Goal: Task Accomplishment & Management: Use online tool/utility

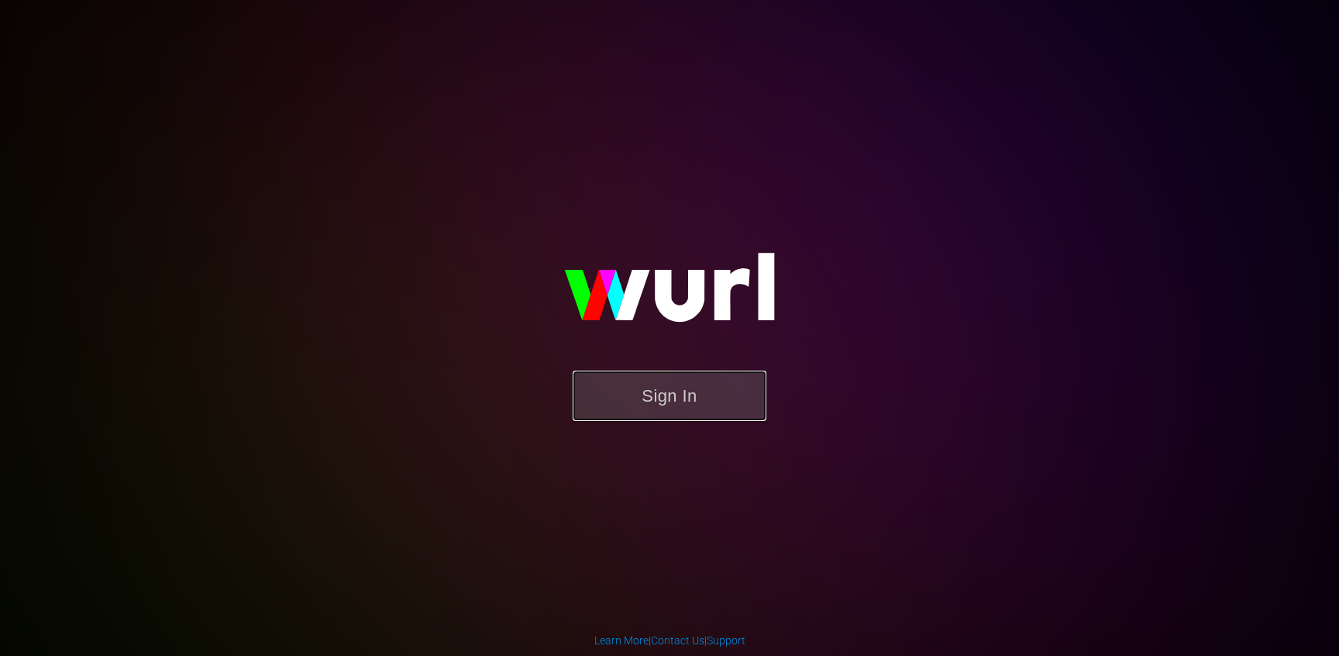
click at [623, 376] on button "Sign In" at bounding box center [670, 395] width 194 height 50
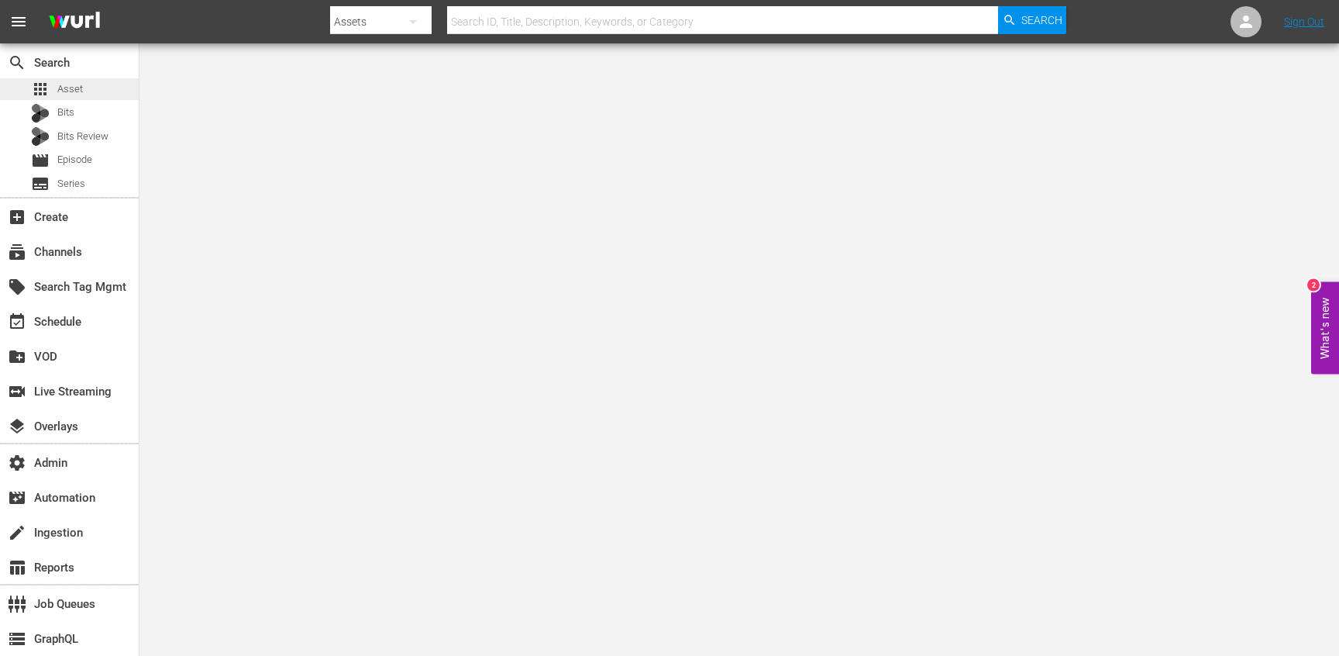
click at [77, 93] on span "Asset" at bounding box center [70, 88] width 26 height 15
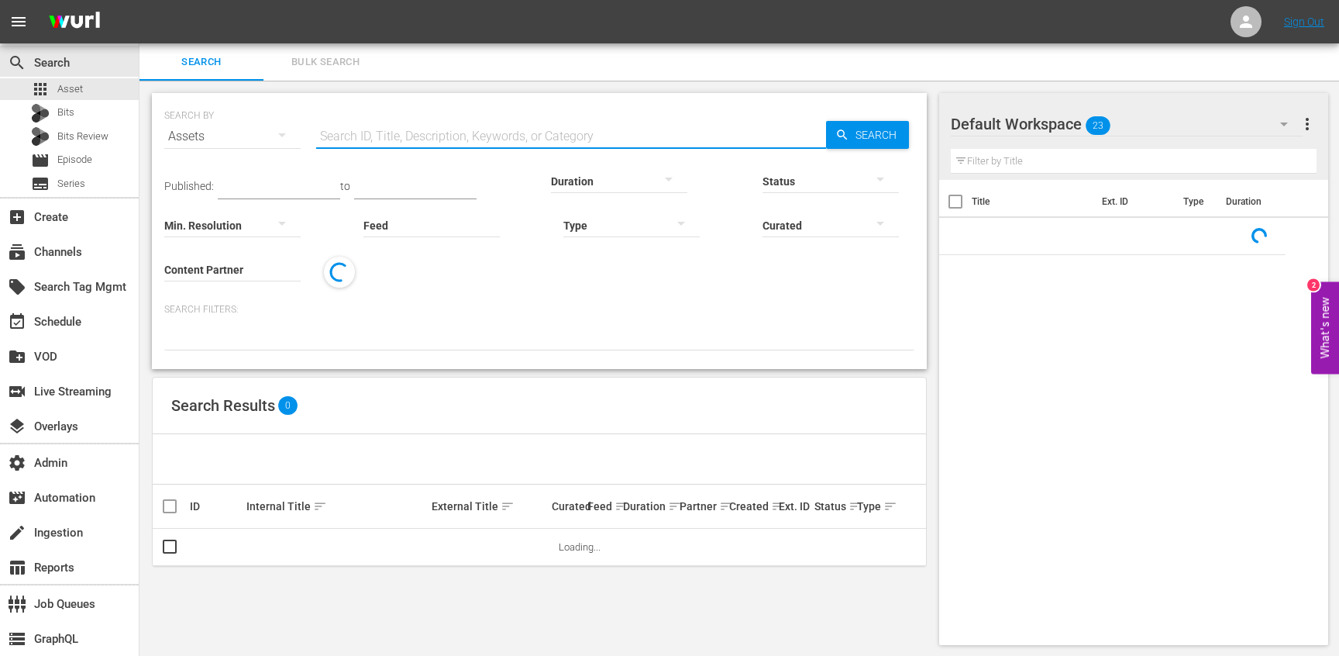
click at [370, 141] on input "text" at bounding box center [571, 136] width 510 height 37
paste input "281356"
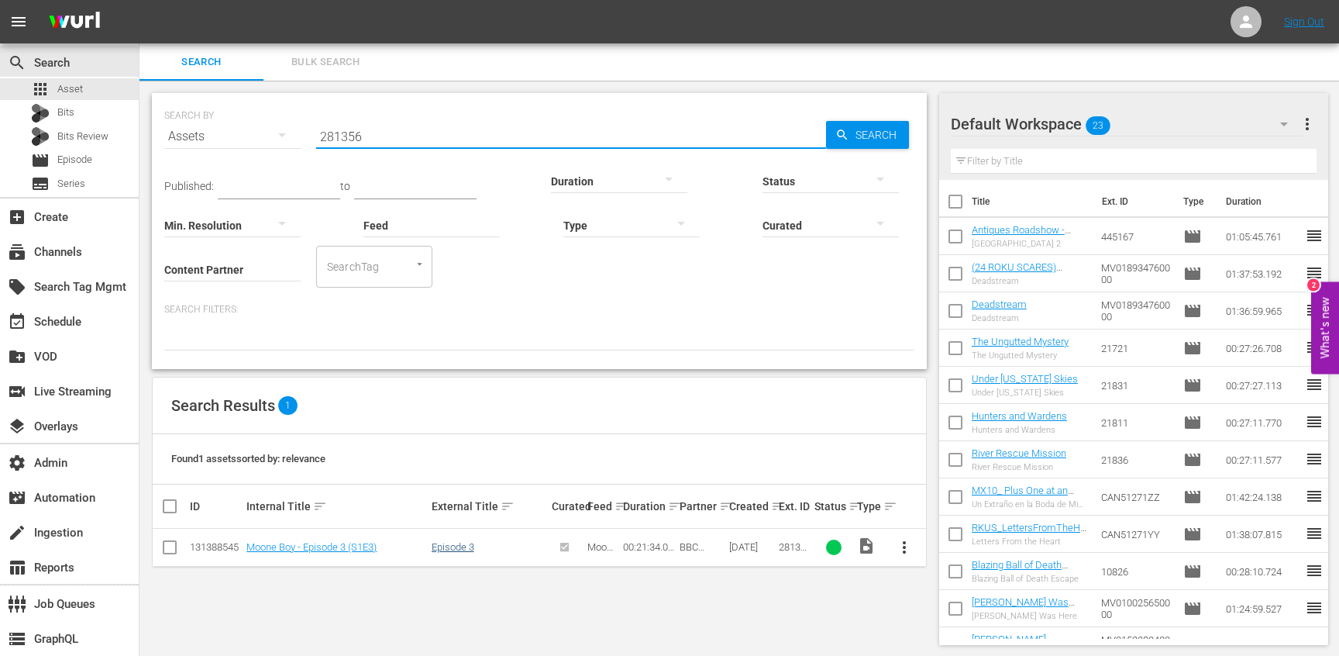
type input "281356"
click at [456, 549] on link "Episode 3" at bounding box center [453, 547] width 43 height 12
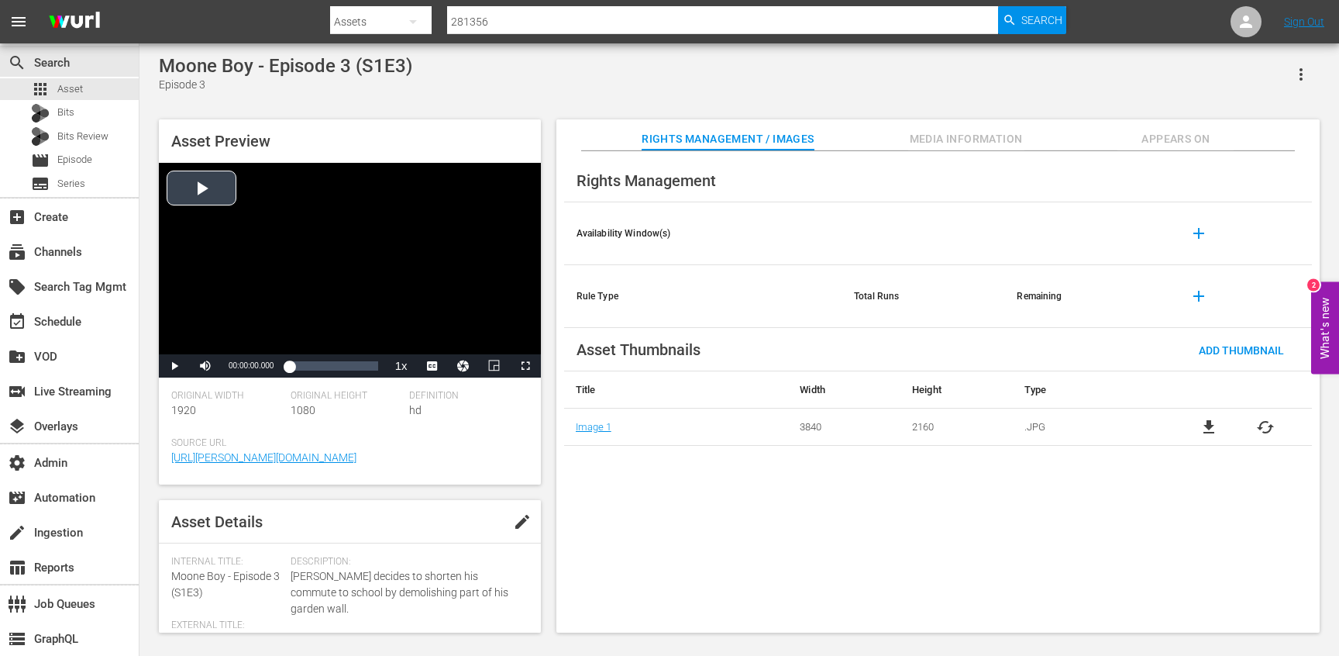
click at [336, 316] on div "Video Player" at bounding box center [350, 258] width 382 height 191
click at [374, 371] on div "00:20:48.652" at bounding box center [374, 365] width 1 height 15
click at [525, 366] on span "Video Player" at bounding box center [525, 366] width 0 height 0
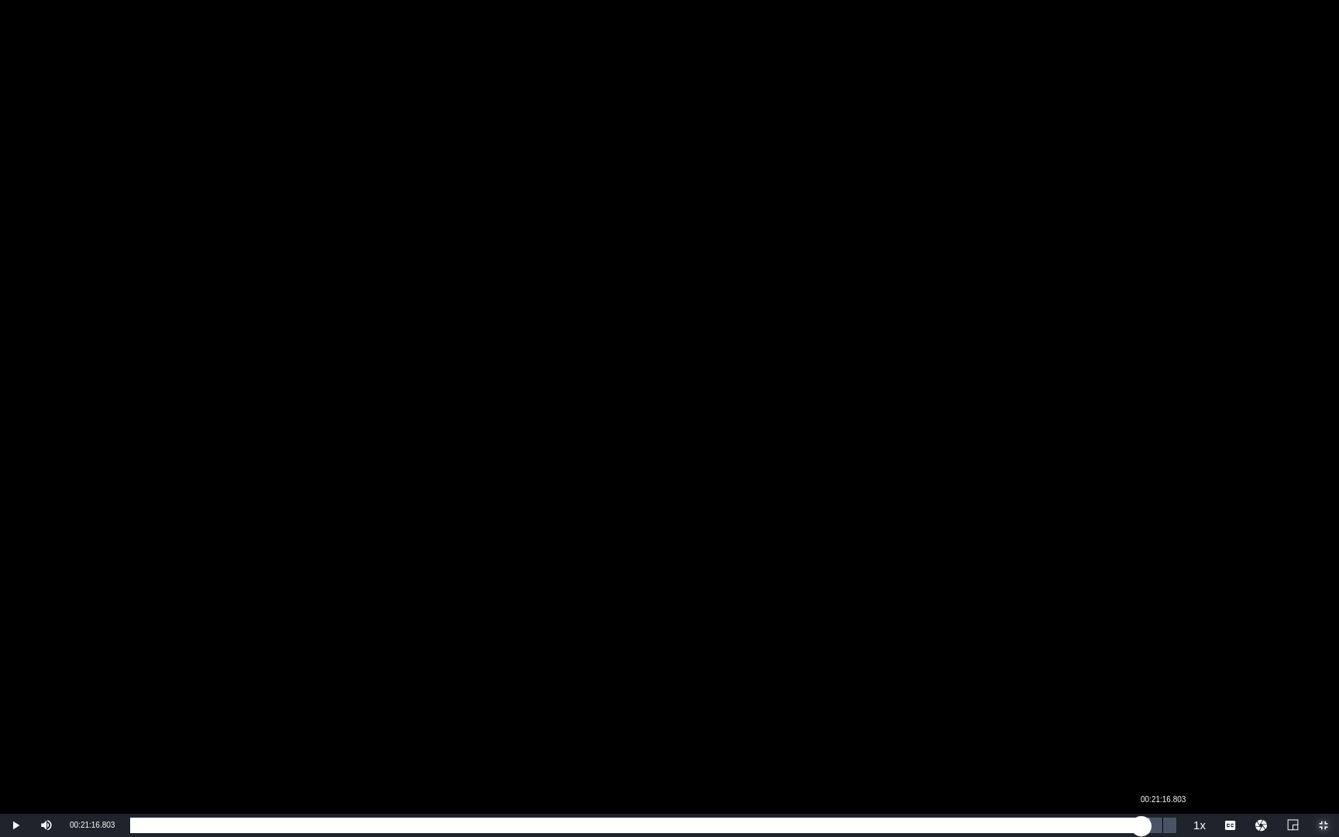
click at [1162, 655] on div "00:21:16.803" at bounding box center [1162, 825] width 1 height 15
click at [1164, 655] on div "00:21:19.301" at bounding box center [647, 825] width 1034 height 15
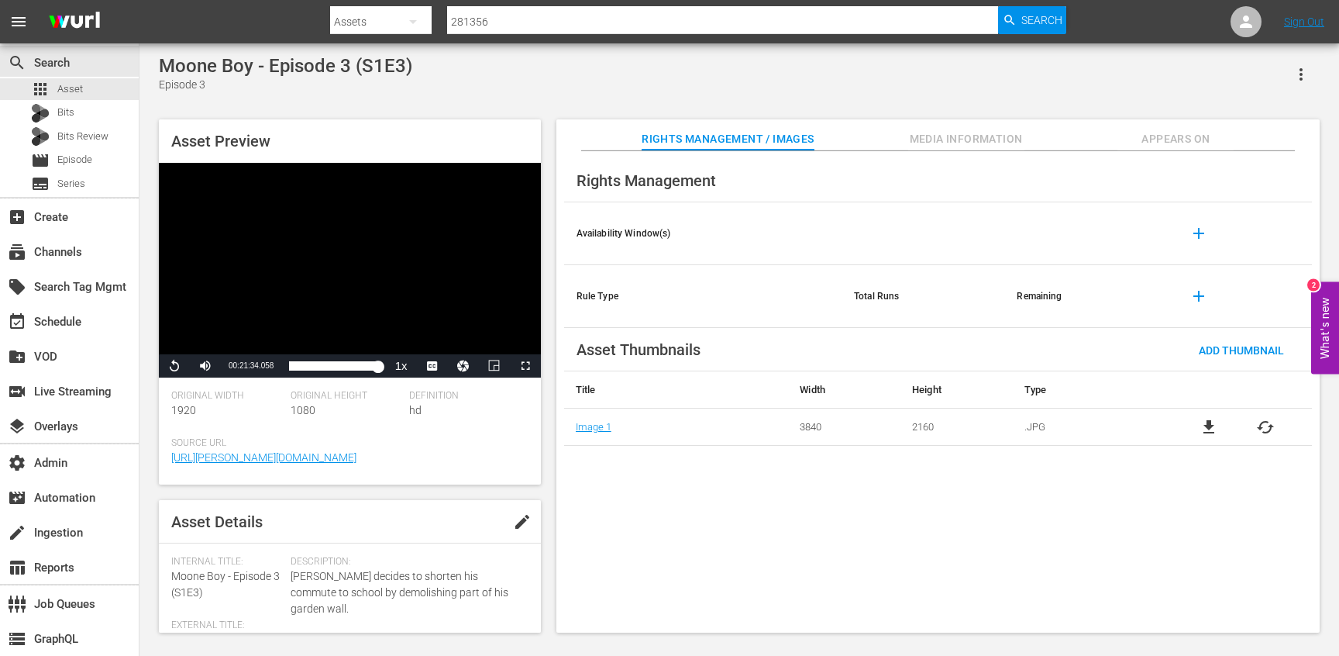
click at [1300, 66] on icon "button" at bounding box center [1301, 74] width 19 height 19
click at [1191, 122] on div "Segmentation Clips" at bounding box center [1233, 117] width 149 height 37
click at [1286, 90] on button "button" at bounding box center [1301, 74] width 37 height 37
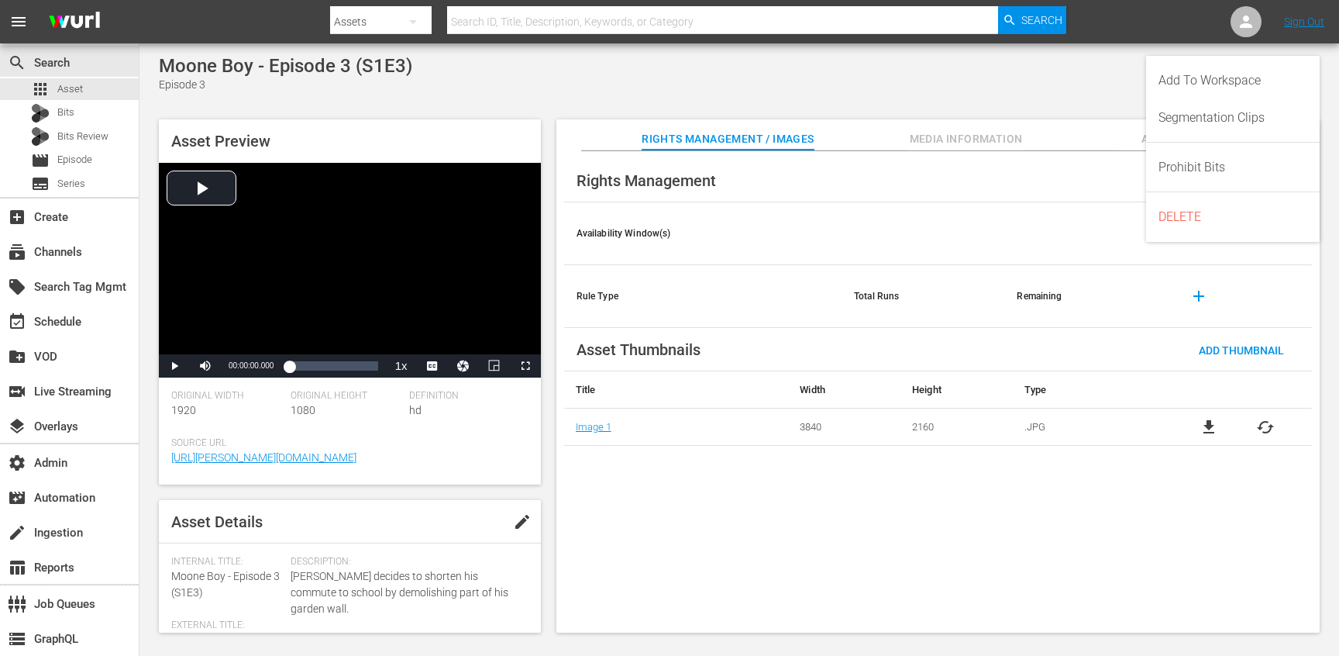
click at [962, 81] on div "Moone Boy - Episode 3 (S1E3) Episode 3" at bounding box center [739, 74] width 1161 height 38
click at [1161, 137] on span "Appears On" at bounding box center [1175, 138] width 116 height 19
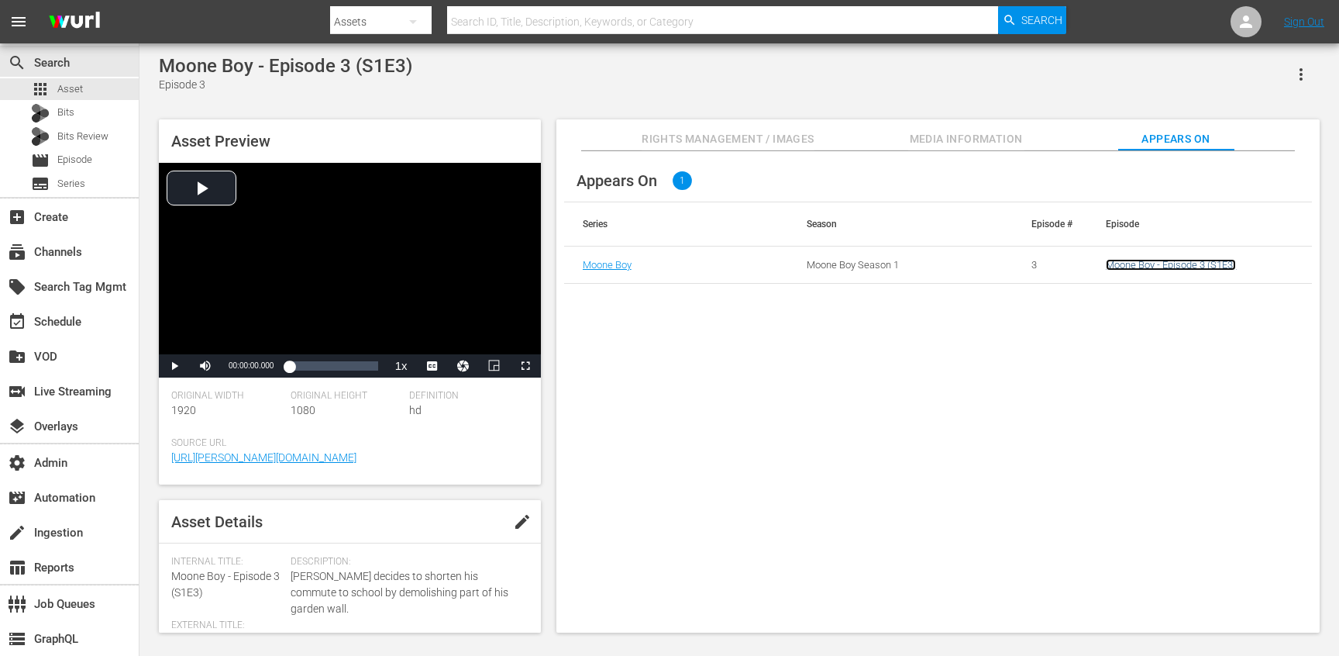
click at [1168, 266] on link "Moone Boy - Episode 3 (S1E3)" at bounding box center [1171, 265] width 130 height 12
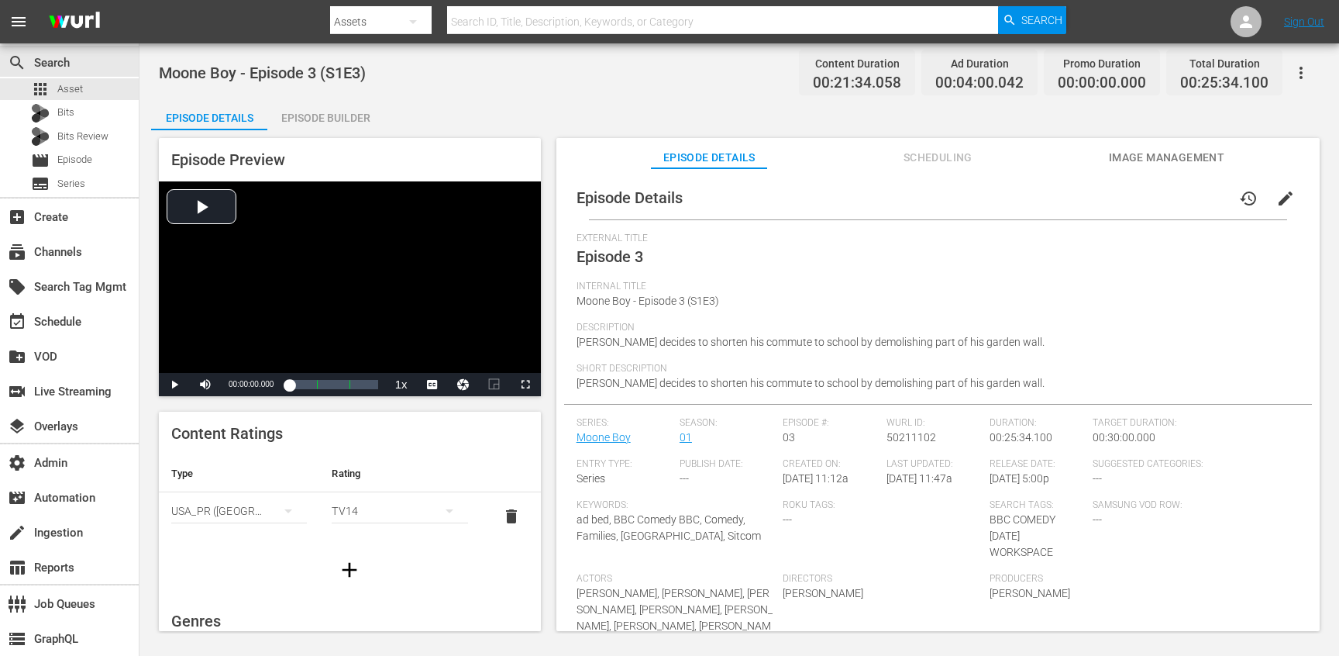
click at [929, 161] on span "Scheduling" at bounding box center [938, 157] width 116 height 19
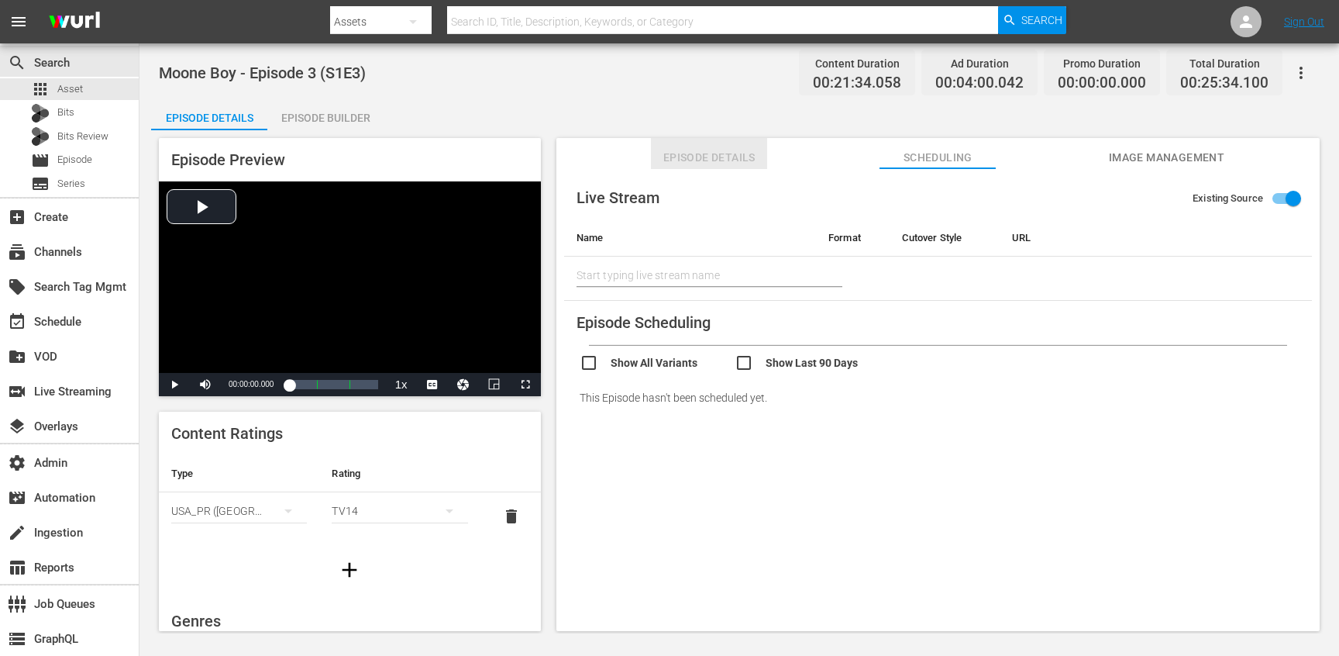
click at [718, 162] on span "Episode Details" at bounding box center [709, 157] width 116 height 19
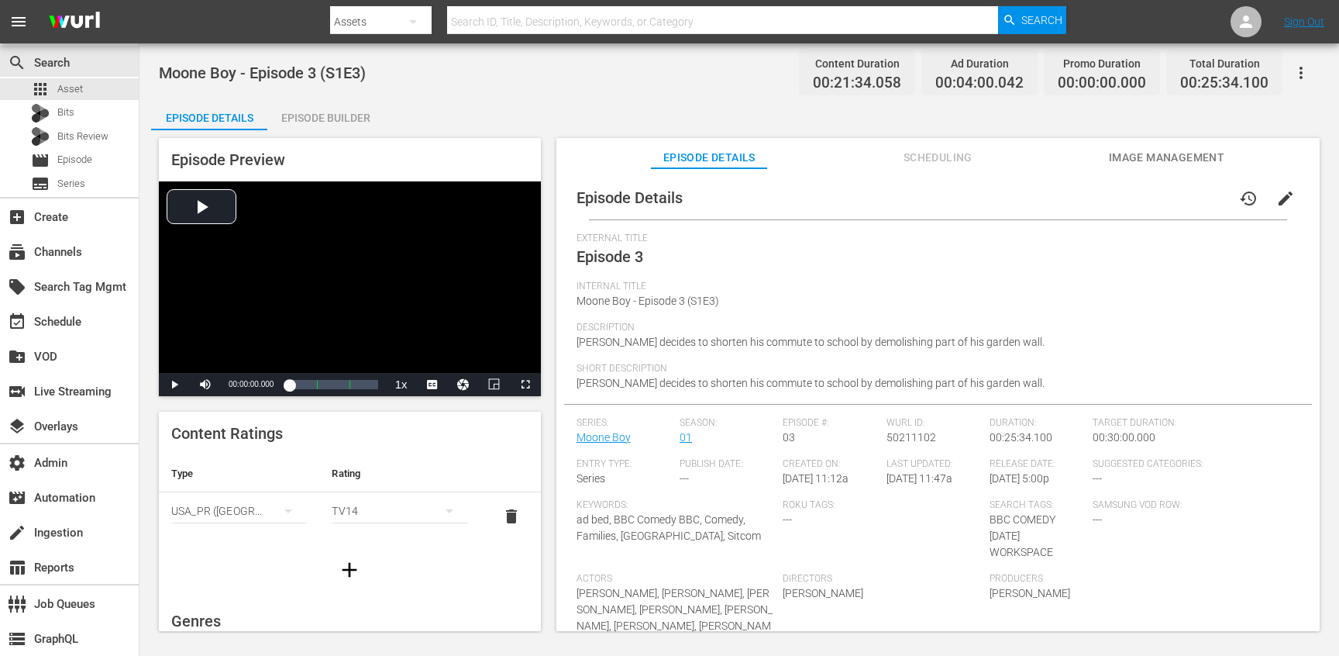
click at [1311, 78] on button "button" at bounding box center [1301, 72] width 37 height 37
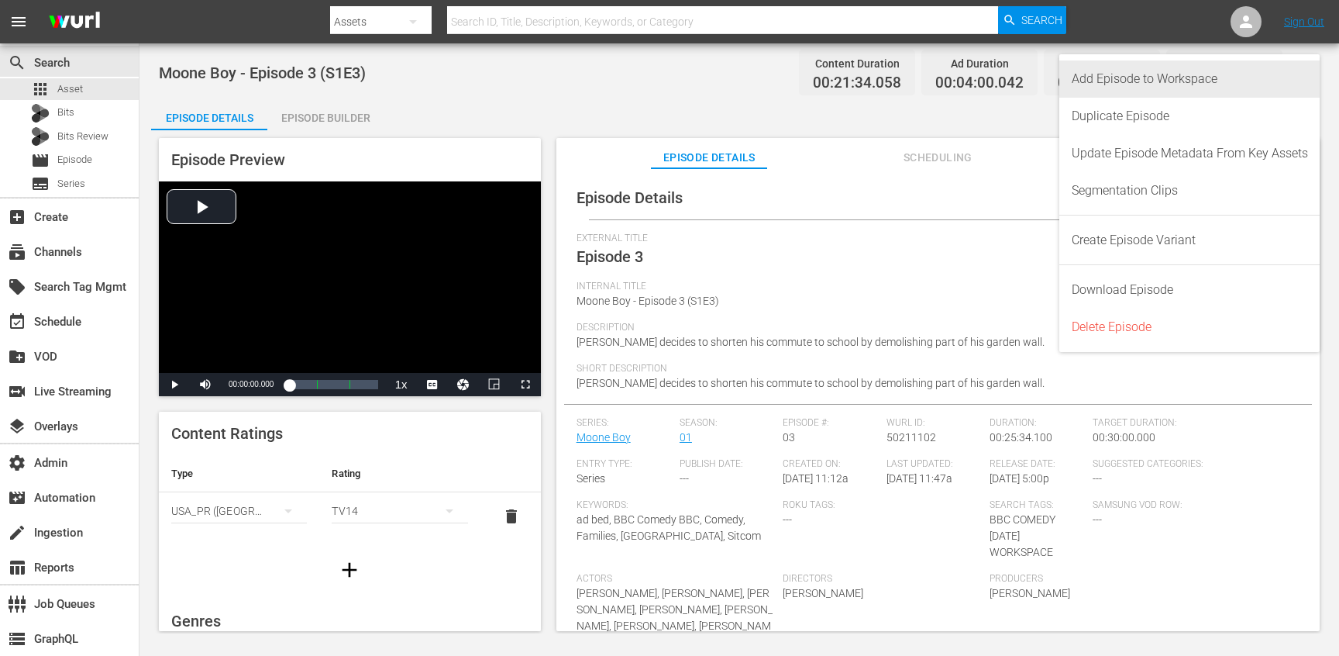
click at [1162, 84] on div "Add Episode to Workspace" at bounding box center [1190, 78] width 236 height 37
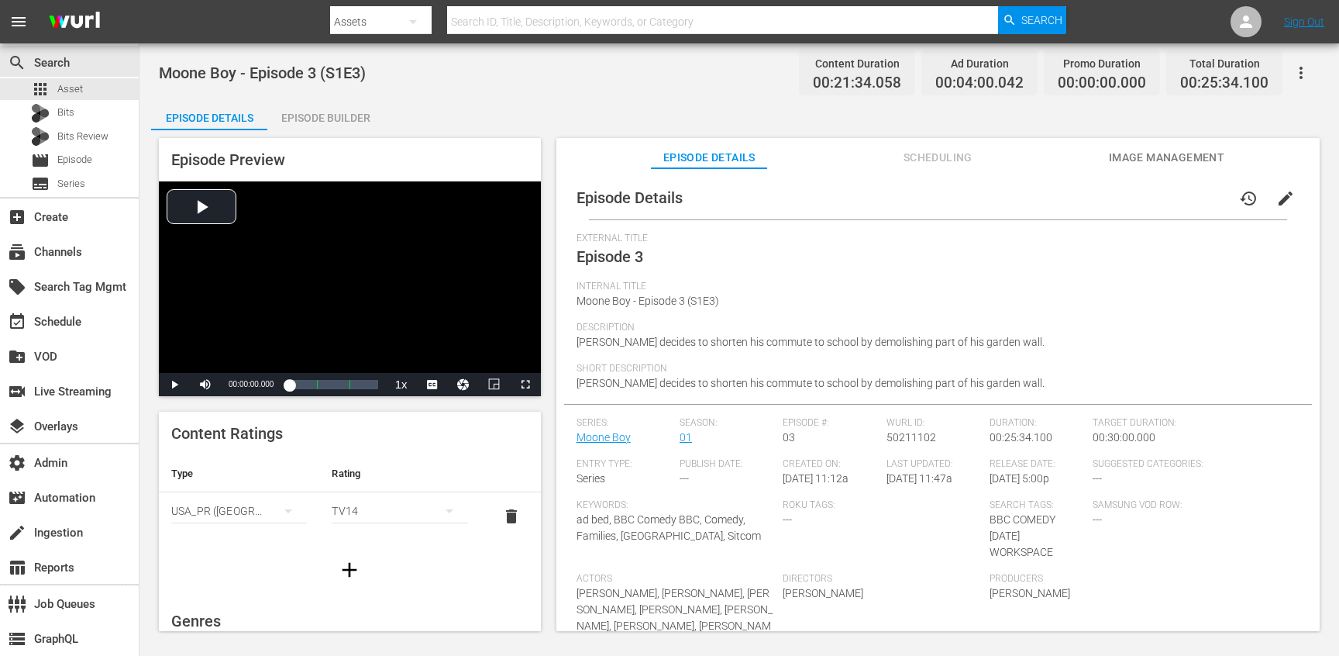
click at [1283, 70] on button "button" at bounding box center [1301, 72] width 37 height 37
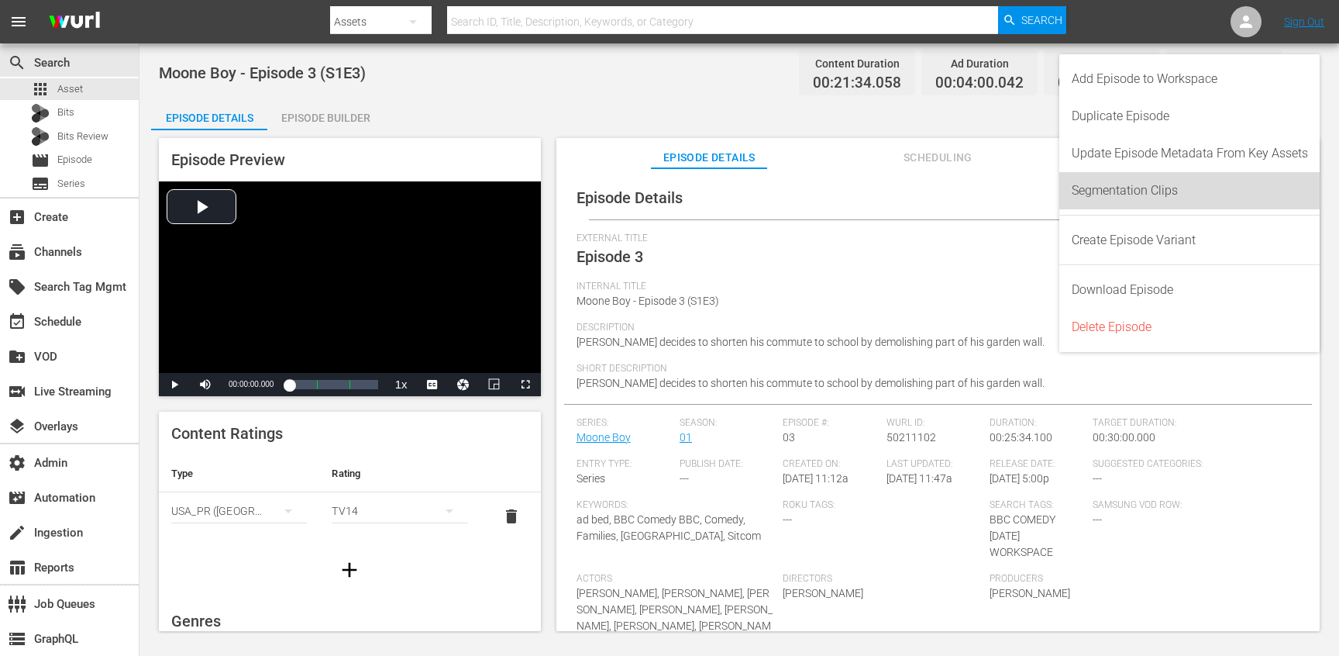
click at [1106, 181] on div "Segmentation Clips" at bounding box center [1190, 190] width 236 height 37
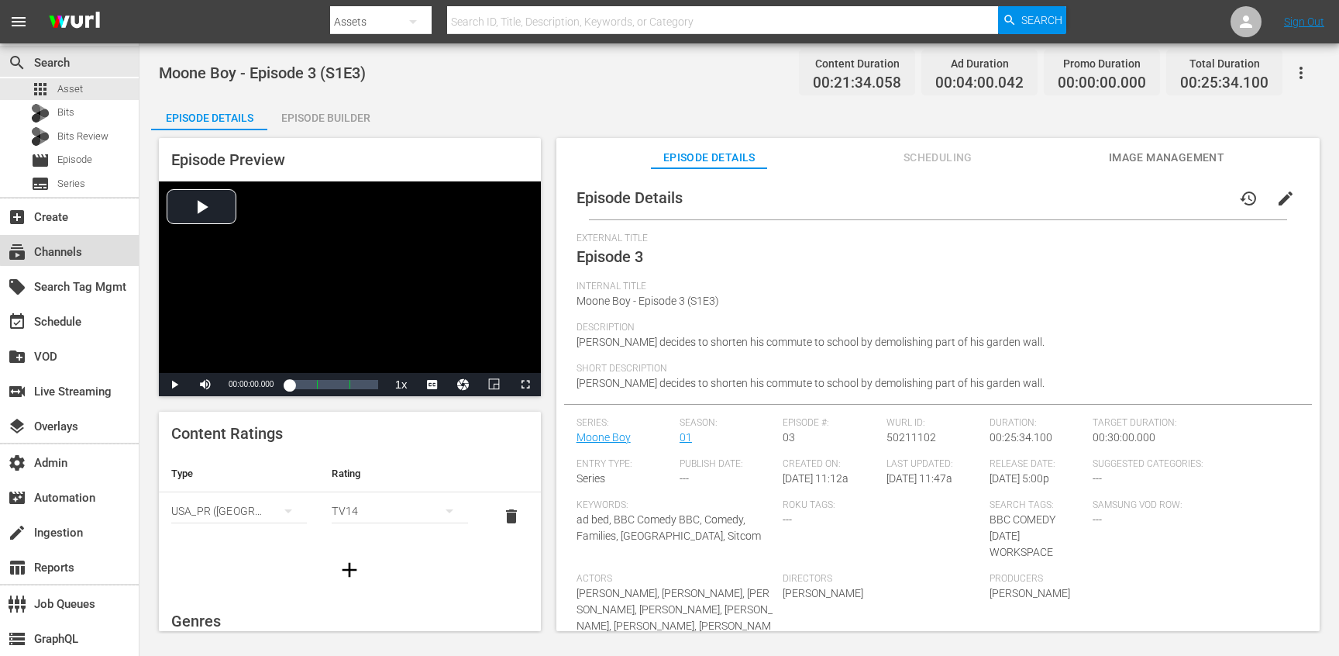
click at [91, 243] on div "subscriptions Channels" at bounding box center [69, 250] width 139 height 31
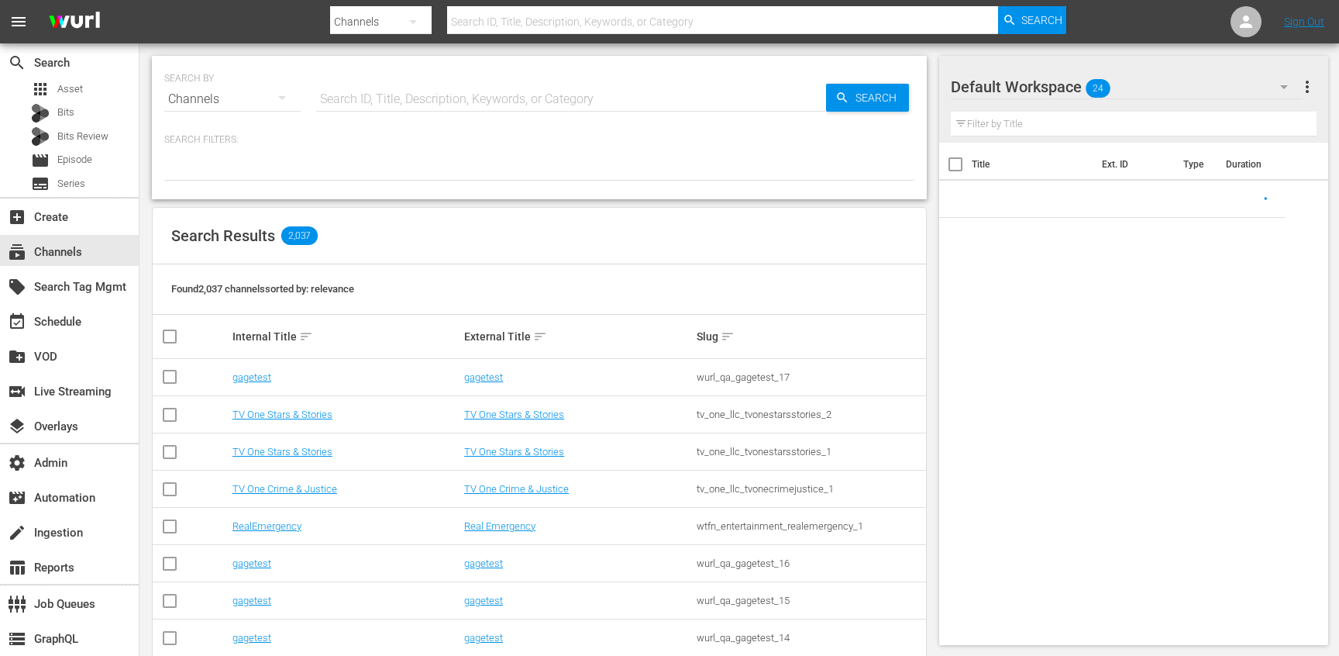
click at [344, 101] on input "text" at bounding box center [571, 99] width 510 height 37
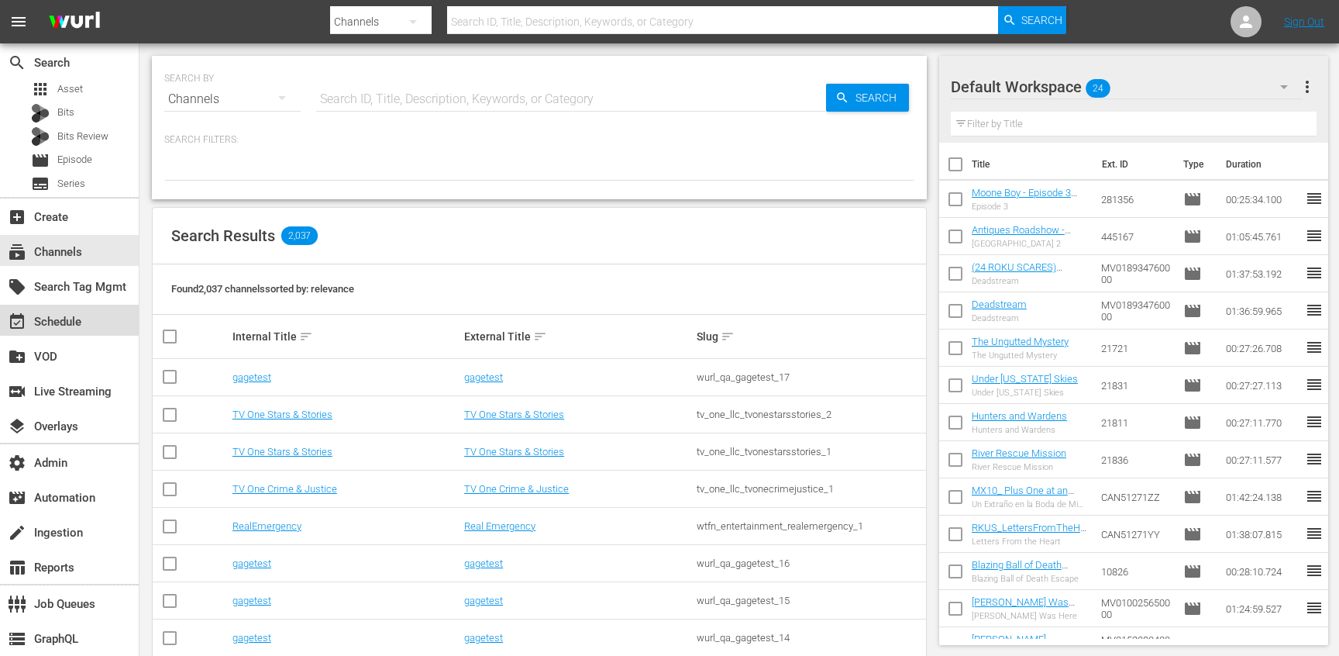
click at [31, 318] on div "event_available Schedule" at bounding box center [43, 319] width 87 height 14
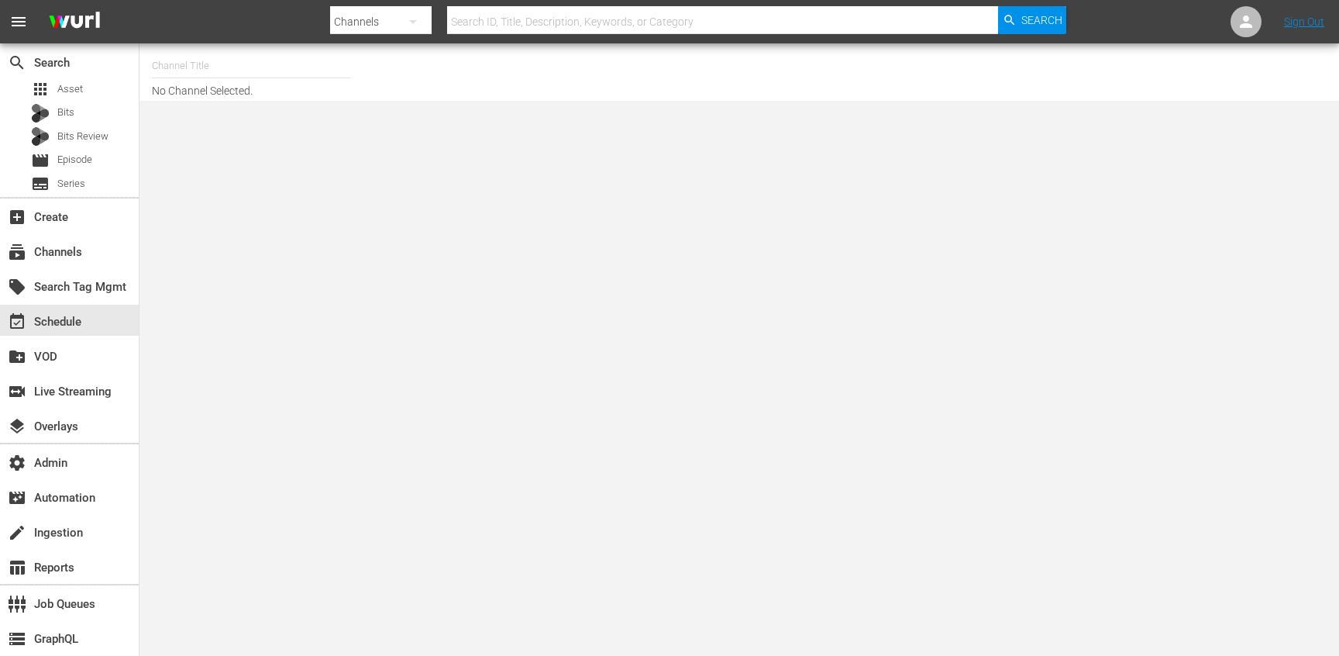
click at [262, 53] on input "text" at bounding box center [251, 65] width 198 height 37
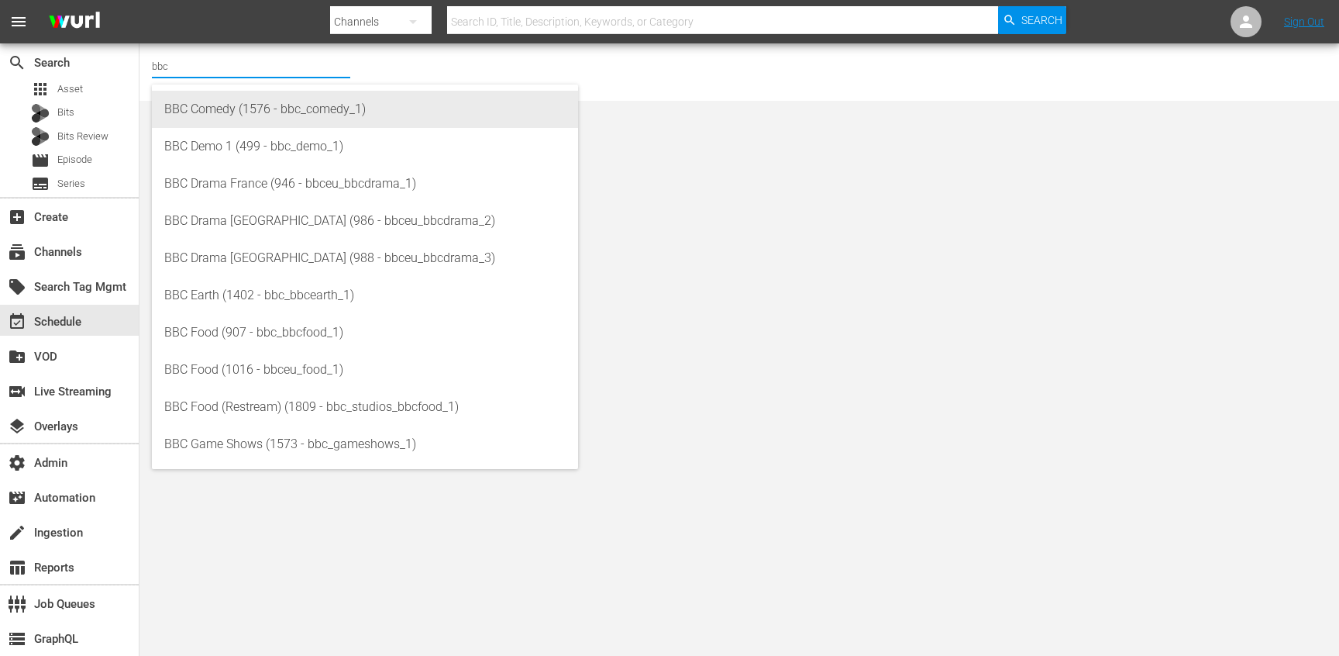
click at [253, 117] on div "BBC Comedy (1576 - bbc_comedy_1)" at bounding box center [364, 109] width 401 height 37
type input "BBC Comedy (1576 - bbc_comedy_1)"
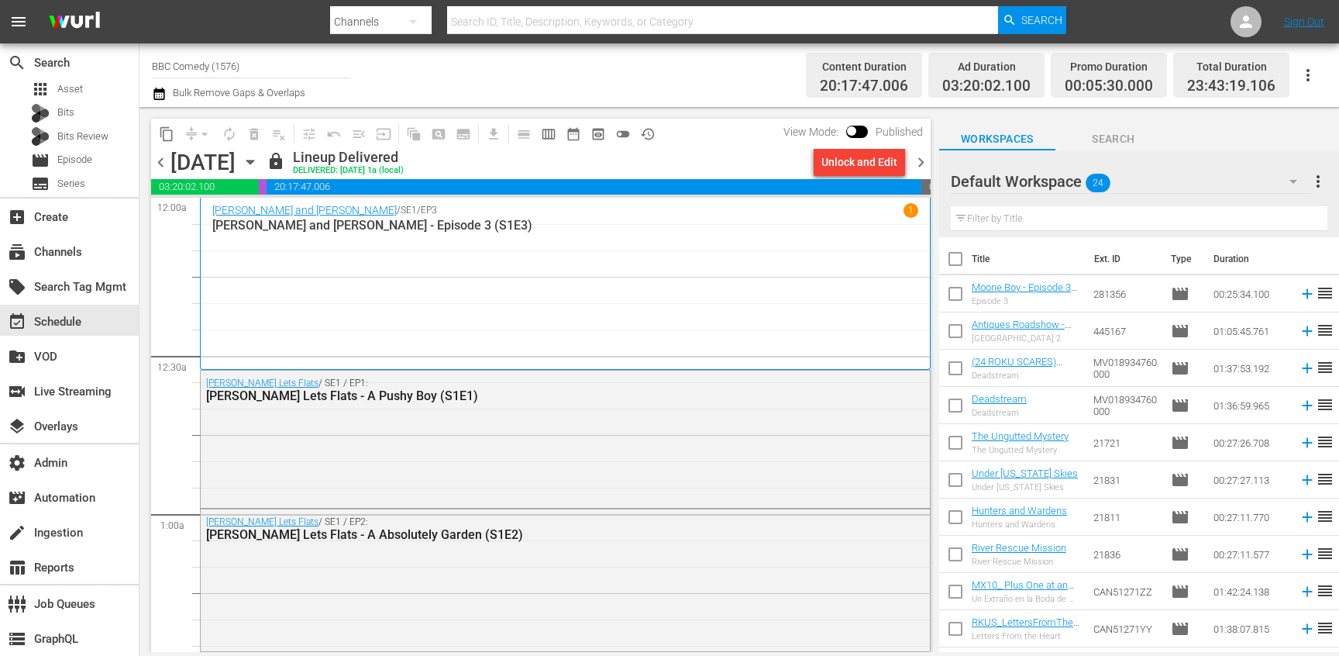
click at [259, 157] on icon "button" at bounding box center [250, 161] width 17 height 17
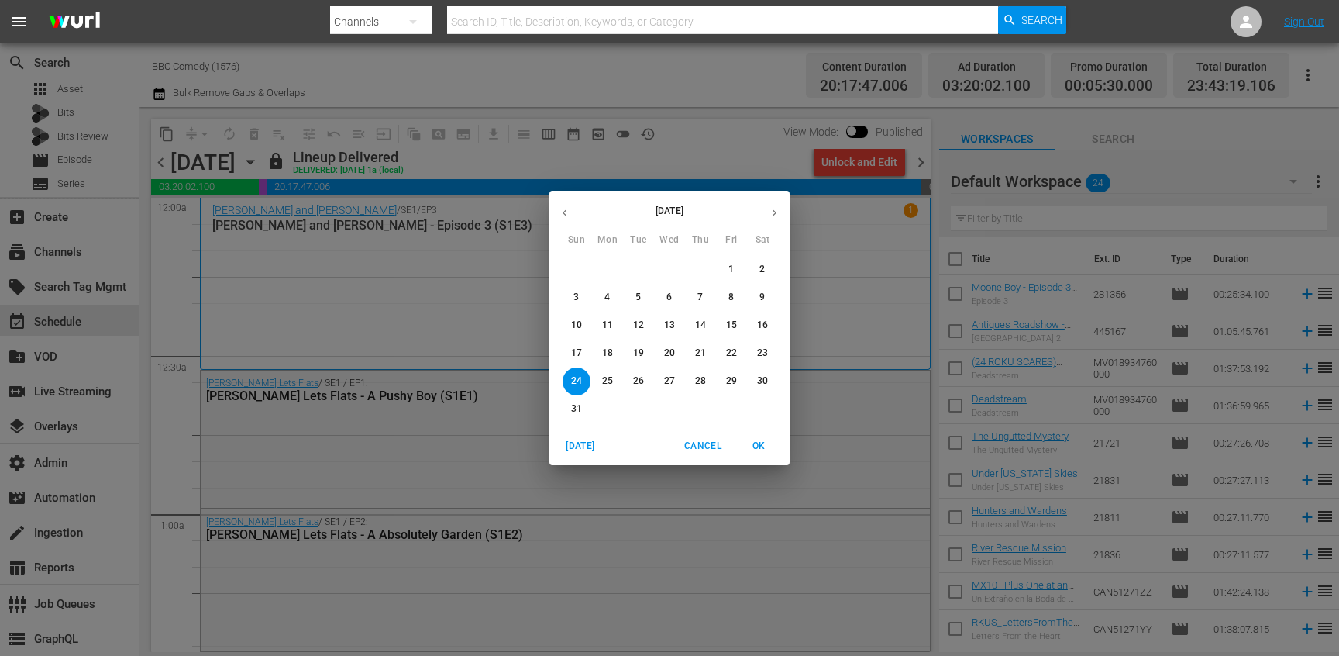
click at [775, 209] on icon "button" at bounding box center [775, 213] width 12 height 12
click at [776, 207] on icon "button" at bounding box center [775, 213] width 12 height 12
click at [666, 381] on p "31" at bounding box center [669, 380] width 11 height 13
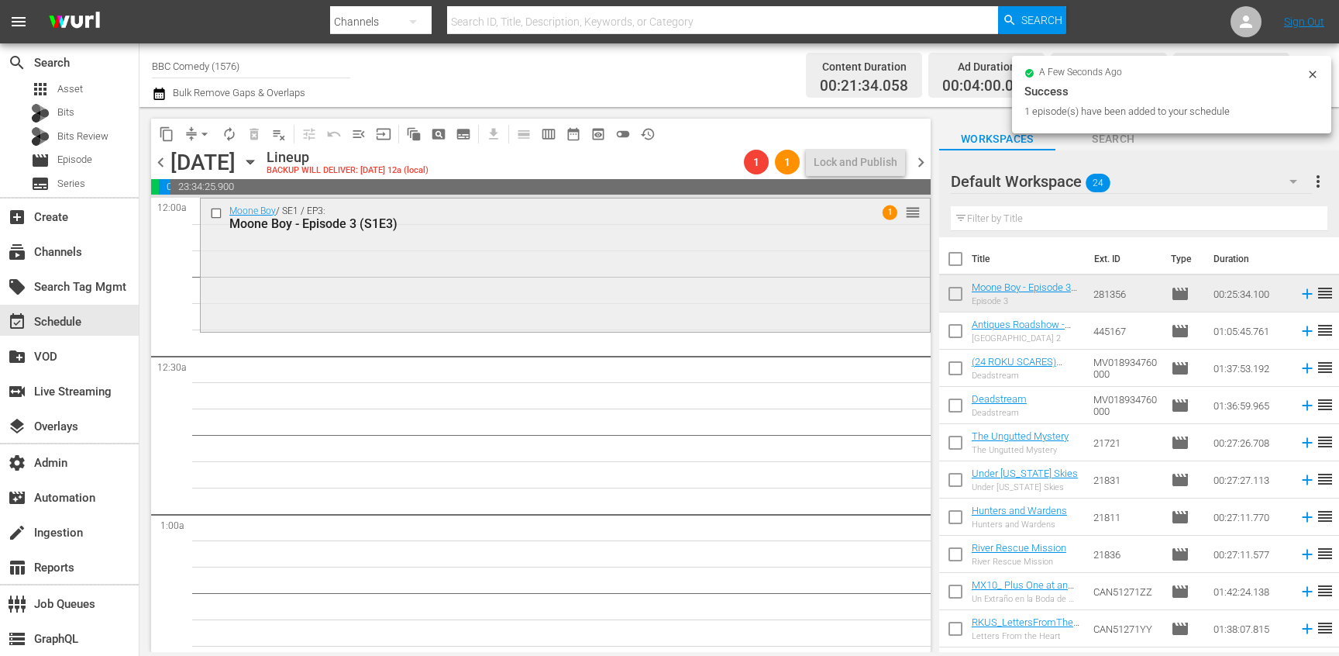
click at [884, 240] on div "Moone Boy / SE1 / EP3: Moone Boy - Episode 3 (S1E3) 1 reorder" at bounding box center [565, 263] width 729 height 130
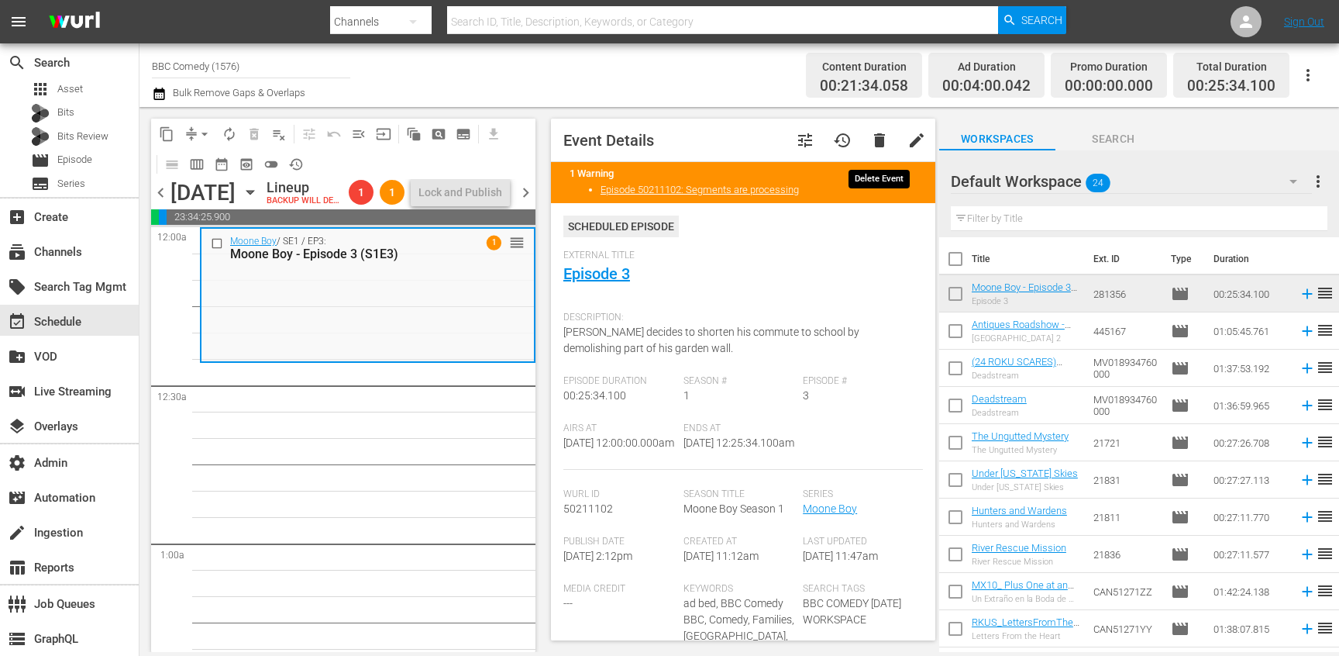
click at [883, 144] on span "delete" at bounding box center [879, 140] width 19 height 19
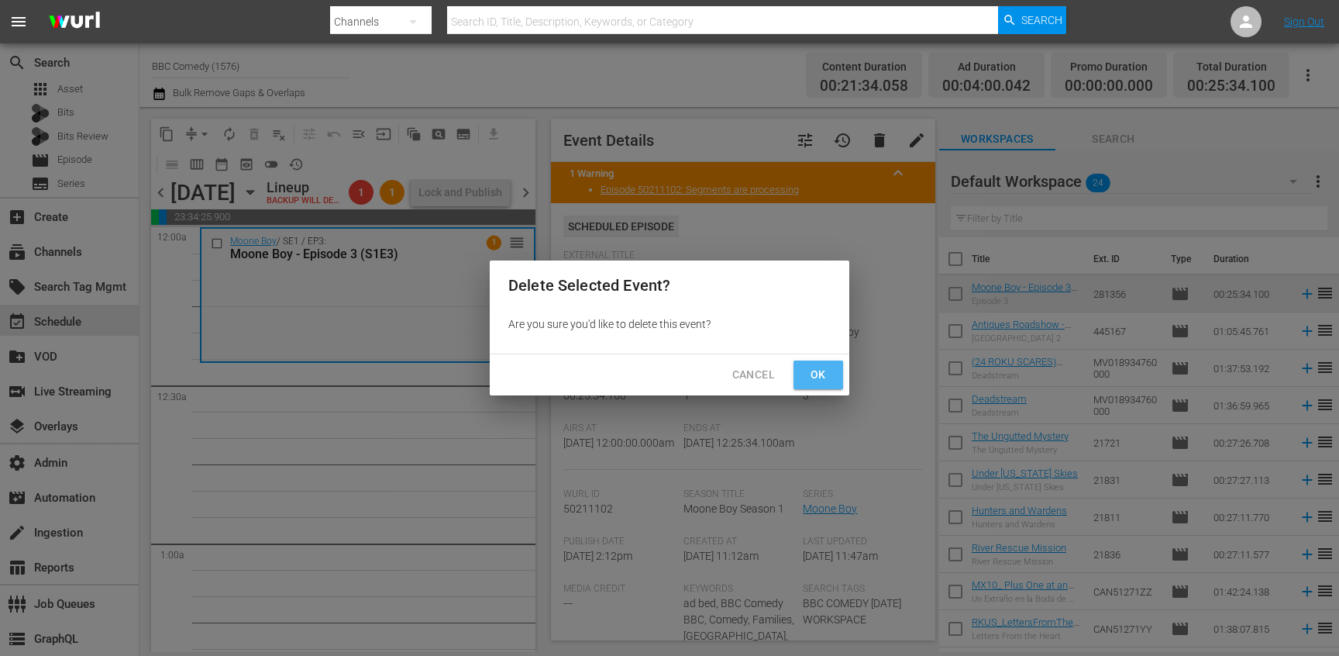
click at [818, 374] on span "Ok" at bounding box center [818, 374] width 25 height 19
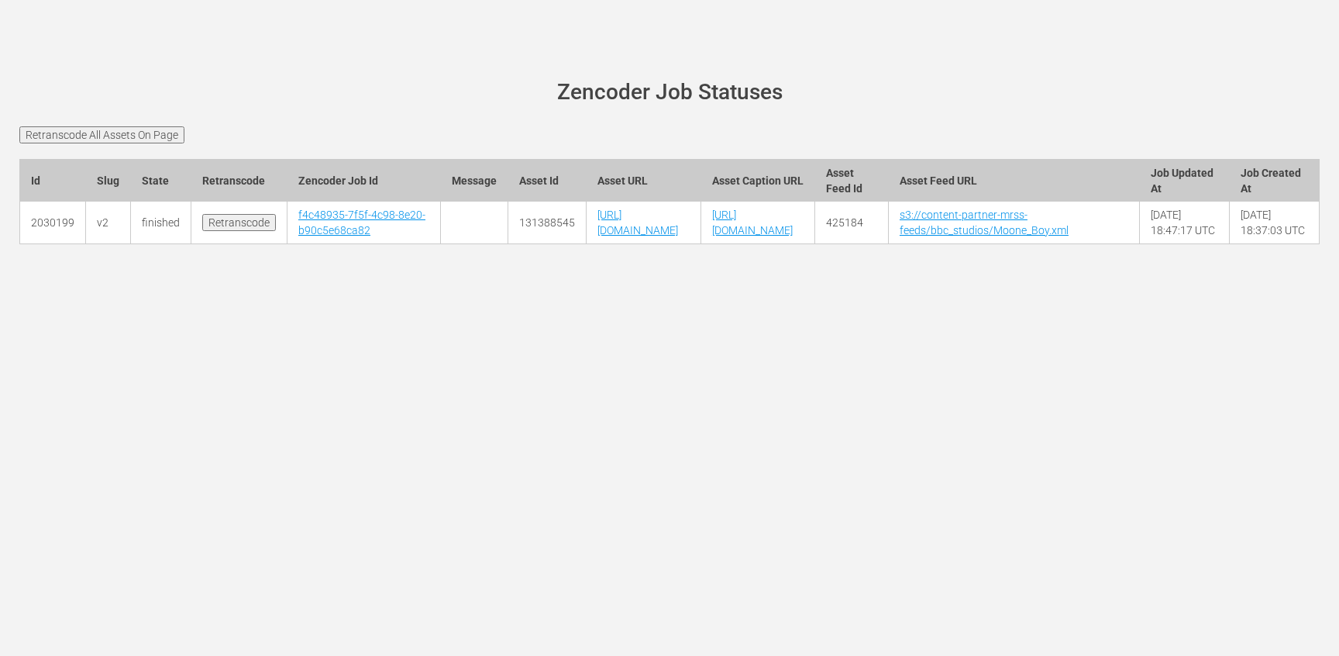
scroll to position [0, 98]
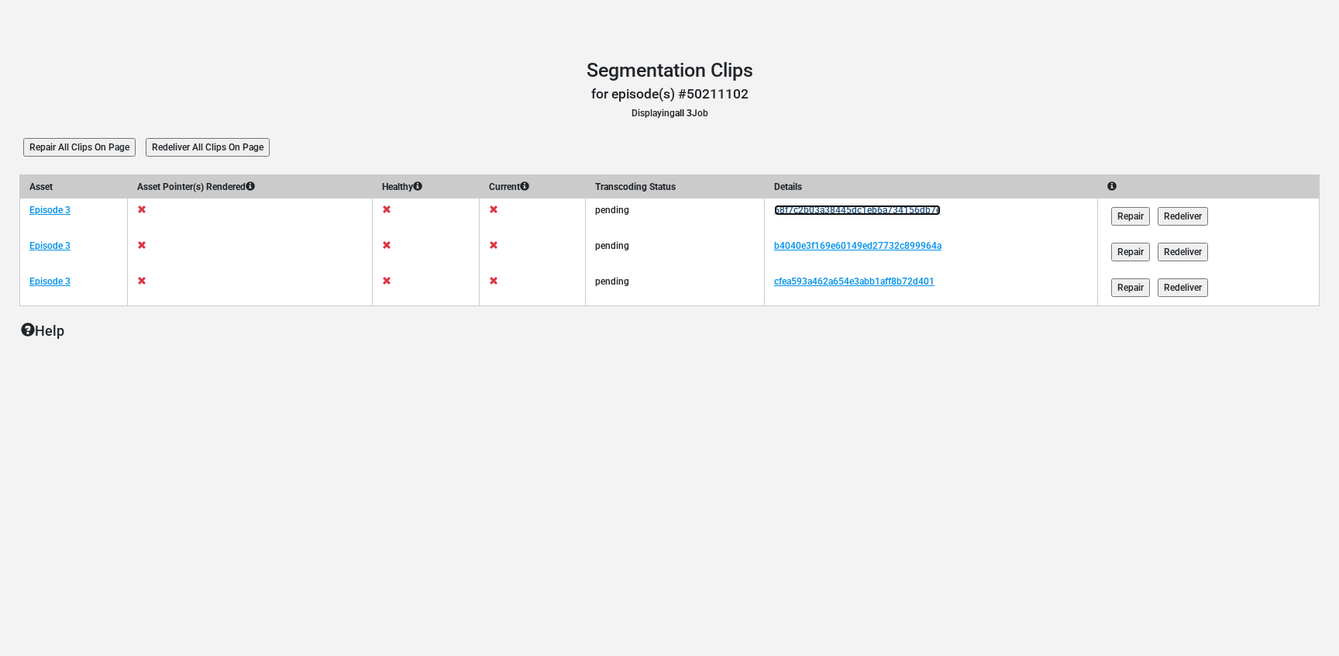
click at [813, 212] on link "58f7c2b03a38445dc1eb6a734156db7e" at bounding box center [857, 210] width 167 height 11
click at [815, 249] on link "b4040e3f169e60149ed27732c899964a" at bounding box center [857, 245] width 167 height 11
click at [815, 283] on link "cfea593a462a654e3abb1aff8b72d401" at bounding box center [854, 281] width 160 height 11
click at [295, 351] on div at bounding box center [670, 368] width 1324 height 39
click at [821, 253] on td "b4040e3f169e60149ed27732c899964a" at bounding box center [930, 252] width 333 height 36
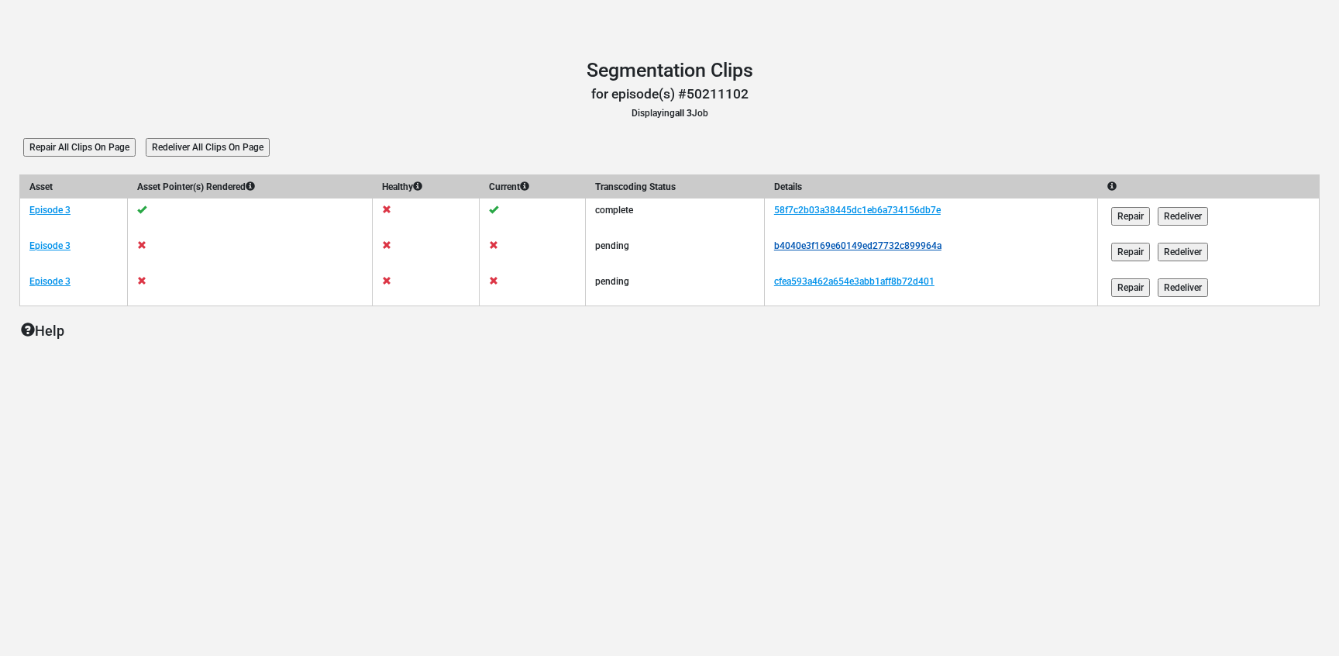
click at [828, 245] on link "b4040e3f169e60149ed27732c899964a" at bounding box center [857, 245] width 167 height 11
